Goal: Information Seeking & Learning: Learn about a topic

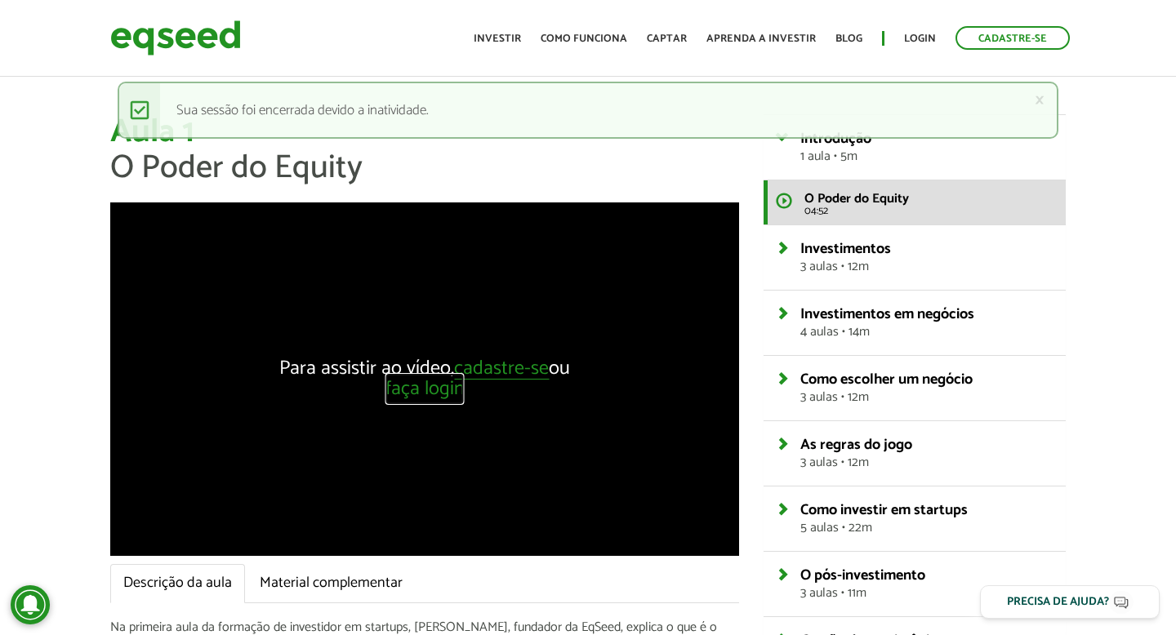
click at [432, 386] on link "faça login" at bounding box center [424, 390] width 79 height 20
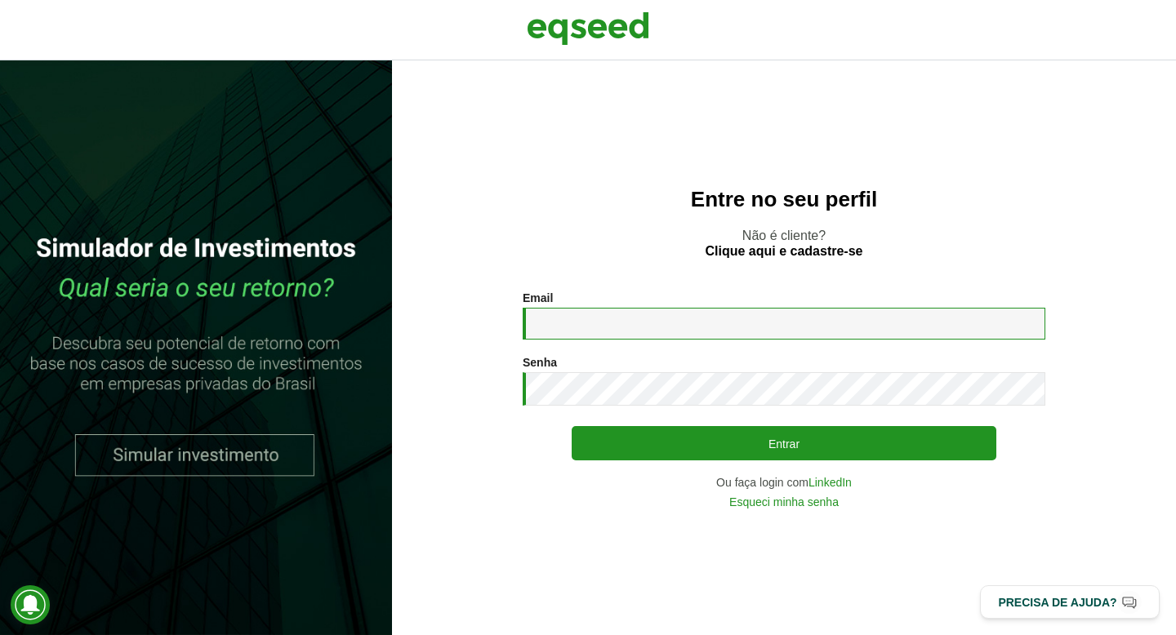
click at [626, 310] on input "Email *" at bounding box center [784, 324] width 523 height 32
type input "**********"
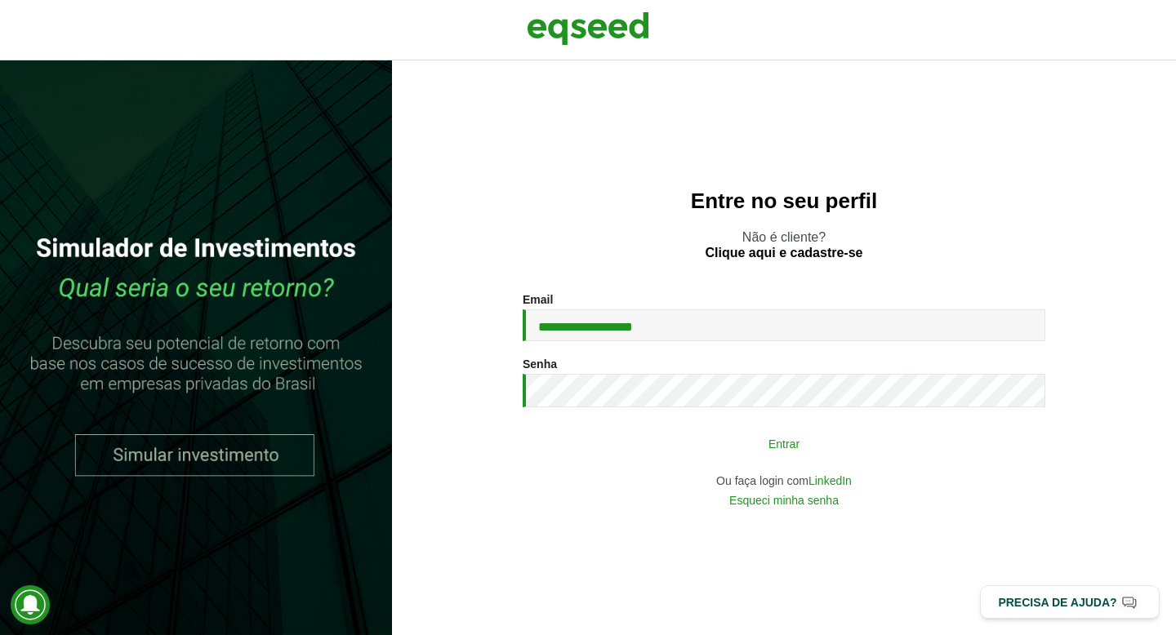
click at [666, 445] on button "Entrar" at bounding box center [784, 443] width 425 height 31
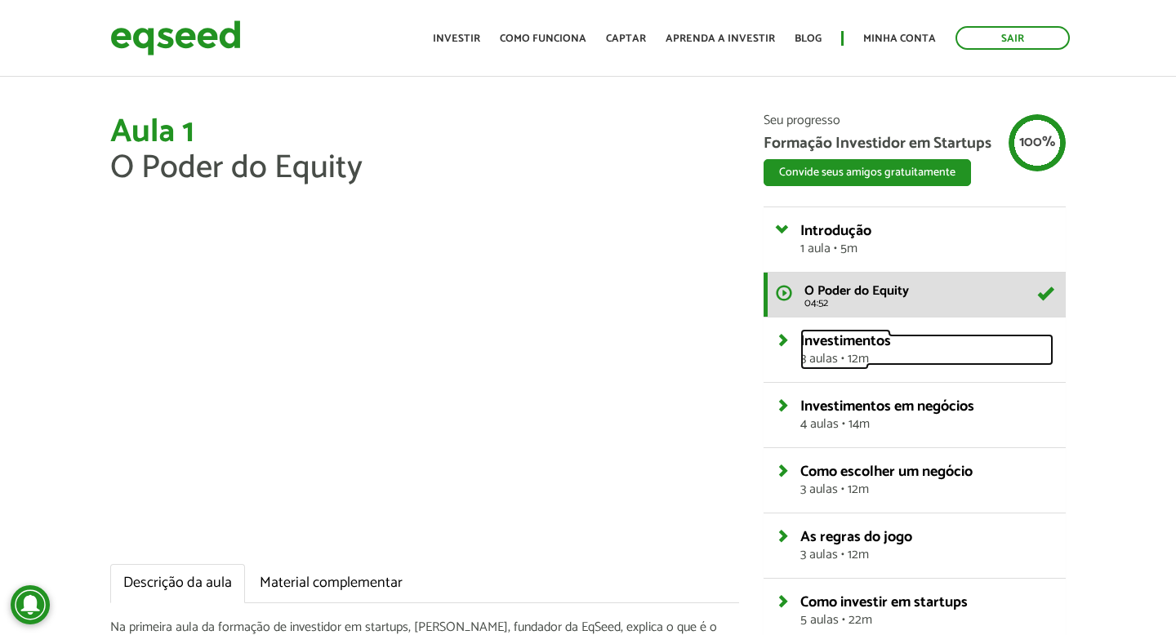
click at [800, 338] on link "Investimentos 3 aulas • 12m" at bounding box center [926, 350] width 253 height 32
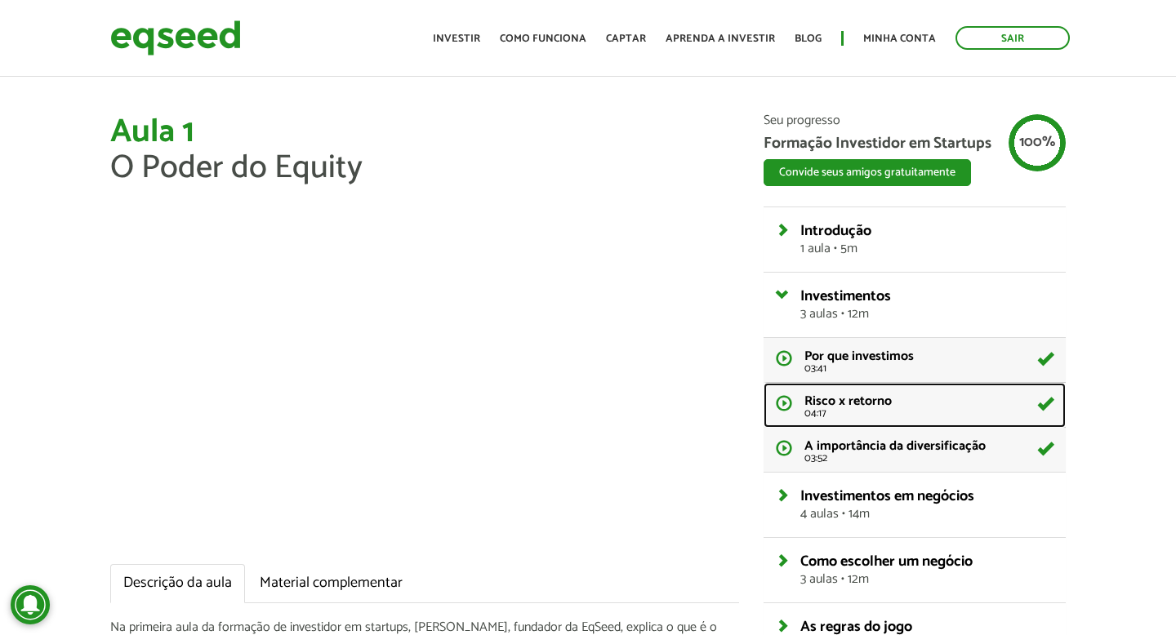
click at [789, 398] on link "Risco x retorno 04:17" at bounding box center [915, 405] width 302 height 45
